Goal: Task Accomplishment & Management: Manage account settings

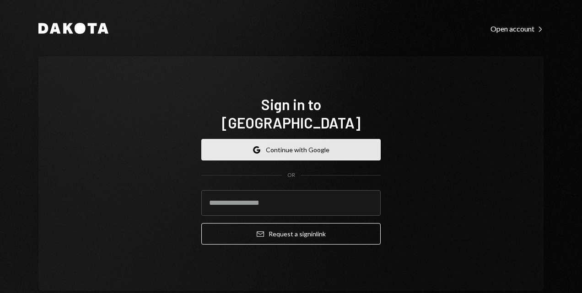
click at [217, 139] on button "Google Continue with Google" at bounding box center [290, 150] width 179 height 22
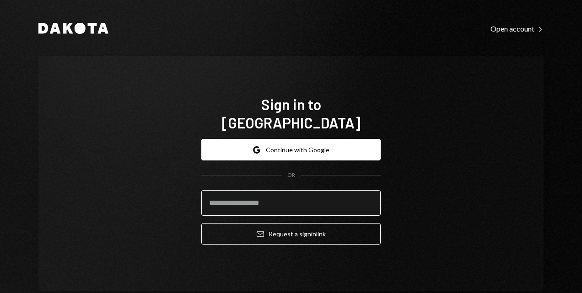
click at [249, 193] on input "email" at bounding box center [290, 203] width 179 height 26
type input "**********"
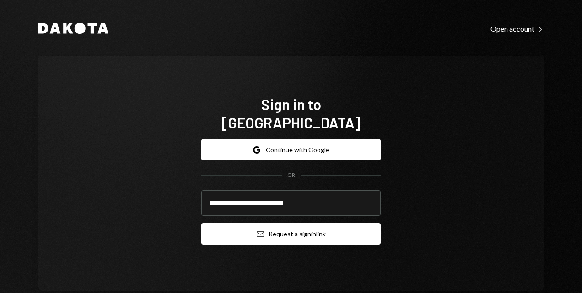
click at [282, 223] on button "Email Request a sign in link" at bounding box center [290, 234] width 179 height 22
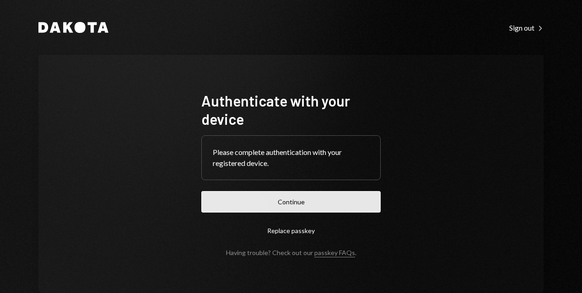
click at [282, 205] on button "Continue" at bounding box center [290, 202] width 179 height 22
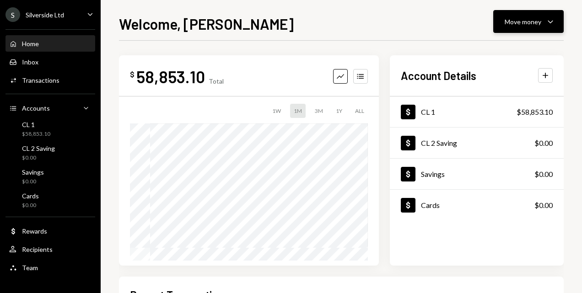
click at [557, 18] on button "Move money Caret Down" at bounding box center [529, 21] width 71 height 23
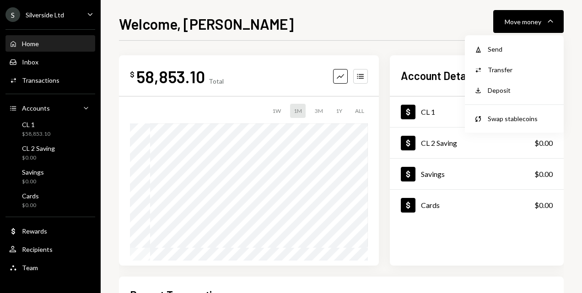
click at [29, 43] on div "Home" at bounding box center [30, 44] width 17 height 8
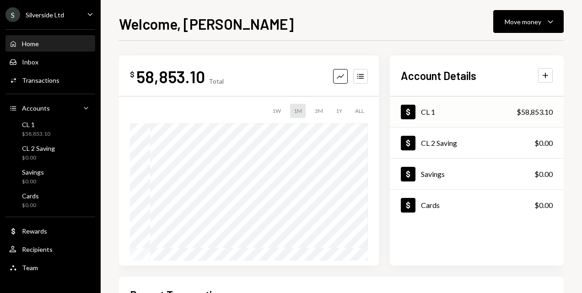
click at [450, 109] on div "Dollar CL 1 $58,853.10" at bounding box center [477, 113] width 174 height 30
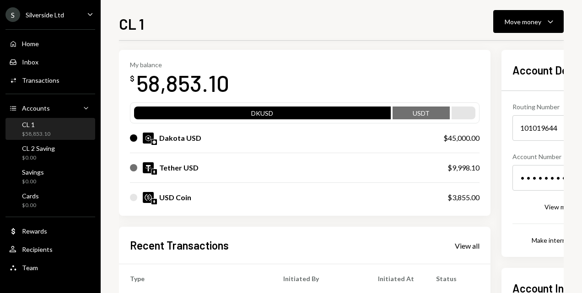
scroll to position [46, 0]
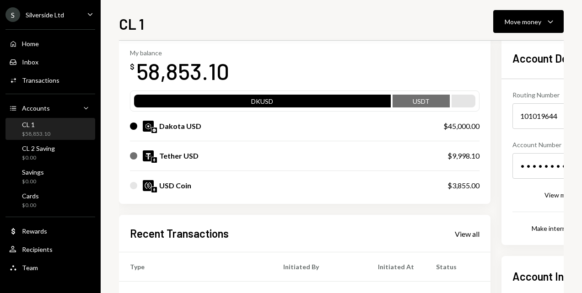
click at [239, 183] on div "USD Coin" at bounding box center [279, 185] width 299 height 11
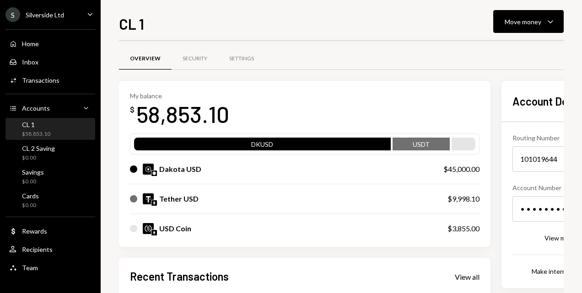
scroll to position [0, 0]
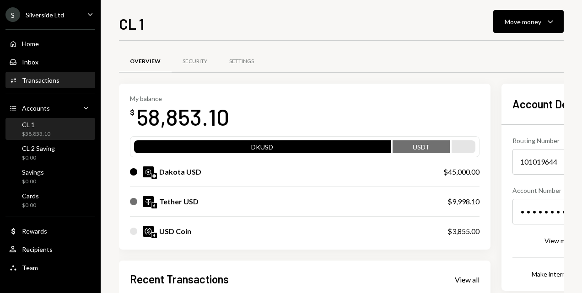
click at [38, 80] on div "Transactions" at bounding box center [41, 80] width 38 height 8
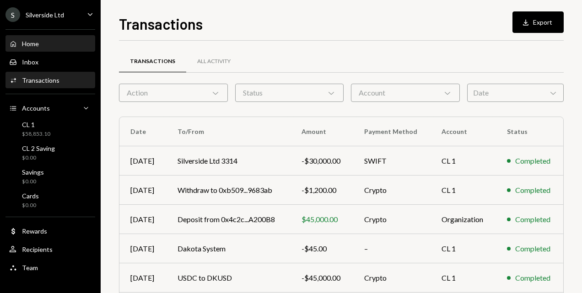
click at [32, 43] on div "Home" at bounding box center [30, 44] width 17 height 8
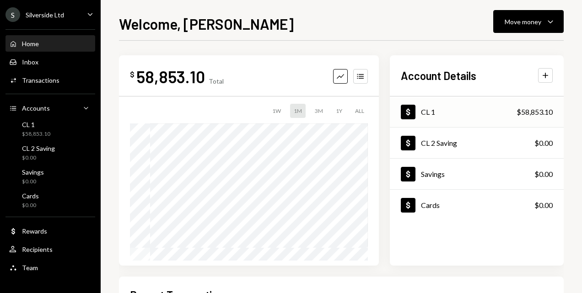
click at [500, 113] on div "Dollar CL 1 $58,853.10" at bounding box center [477, 113] width 174 height 30
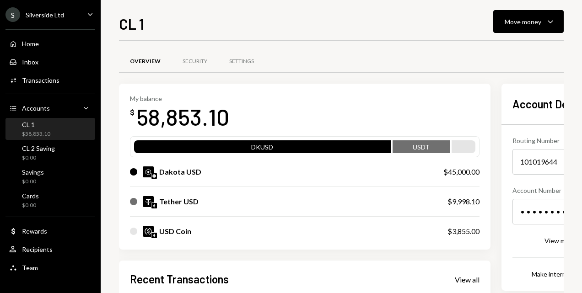
click at [547, 120] on div "Account Details Routing Number 101019644 Copy Account Number • • • • • • • • 76…" at bounding box center [576, 187] width 126 height 185
click at [552, 24] on icon "Caret Down" at bounding box center [550, 21] width 11 height 11
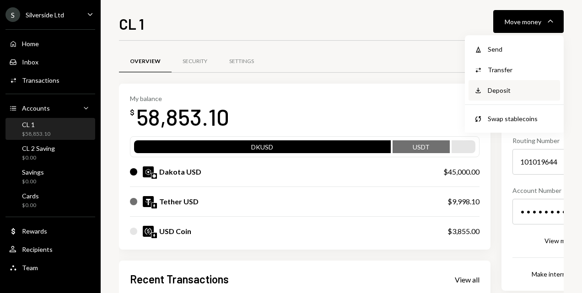
click at [500, 88] on div "Deposit" at bounding box center [521, 91] width 67 height 10
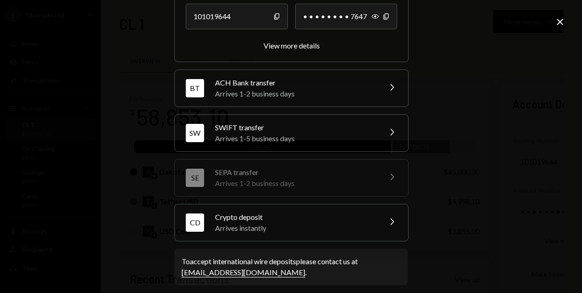
scroll to position [150, 0]
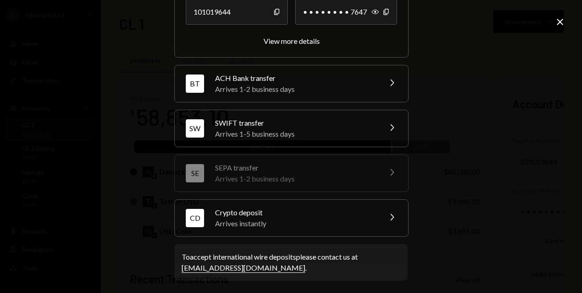
click at [242, 218] on div "Arrives instantly" at bounding box center [295, 223] width 160 height 11
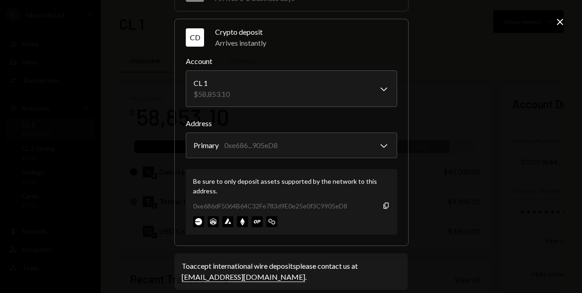
scroll to position [209, 0]
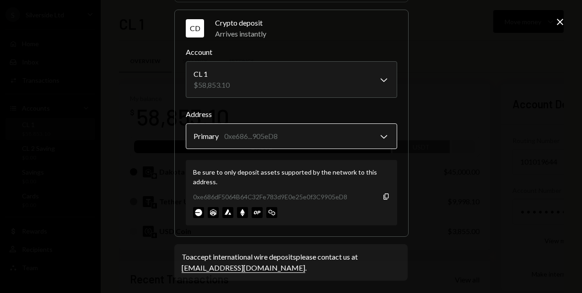
click at [258, 139] on body "S Silverside Ltd Caret Down Home Home Inbox Inbox Activities Transactions Accou…" at bounding box center [291, 146] width 582 height 293
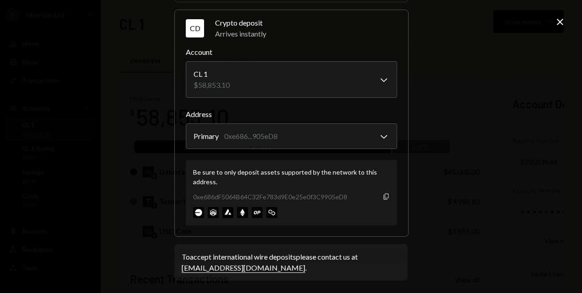
click at [383, 195] on icon "Copy" at bounding box center [386, 196] width 7 height 7
